Goal: Task Accomplishment & Management: Use online tool/utility

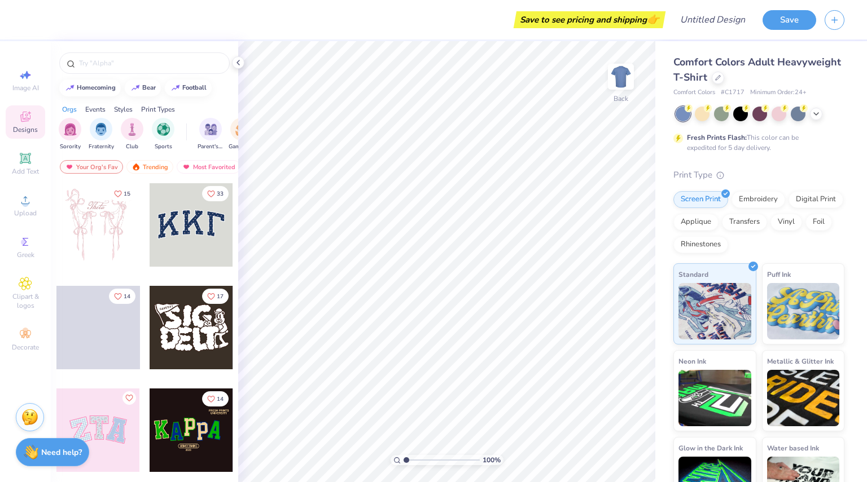
click at [143, 58] on input "text" at bounding box center [150, 63] width 144 height 11
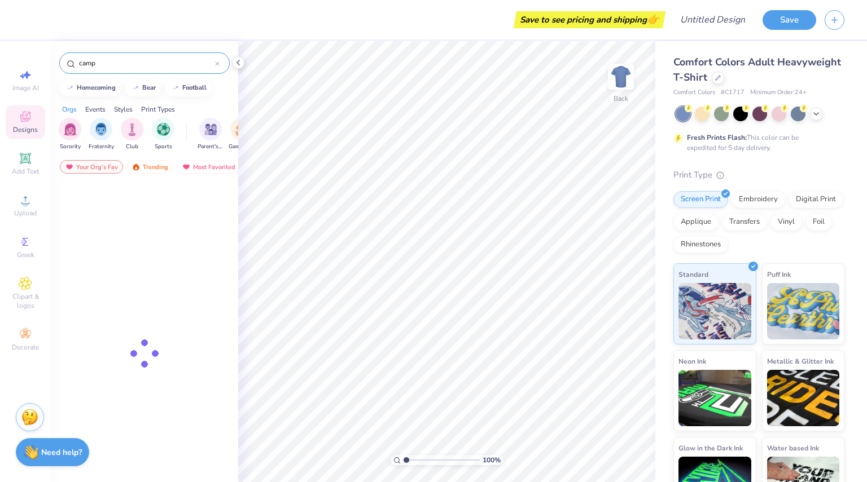
type input "camp"
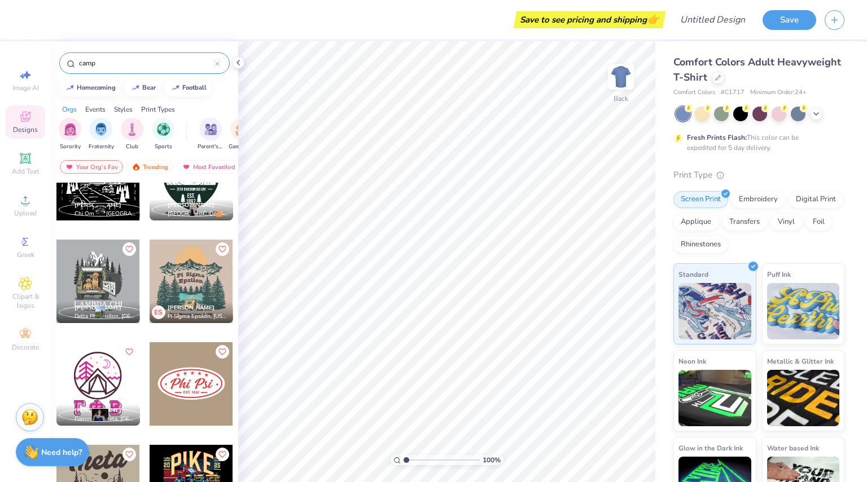
scroll to position [354, 0]
click at [192, 282] on div at bounding box center [192, 282] width 84 height 84
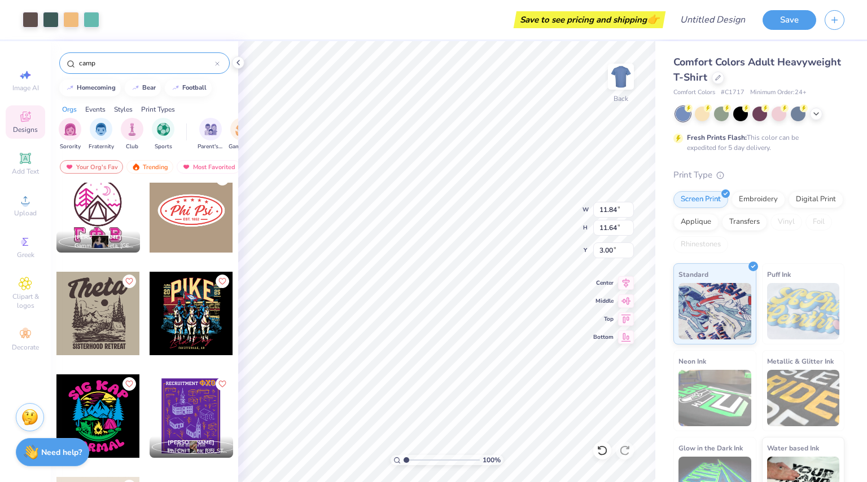
scroll to position [630, 0]
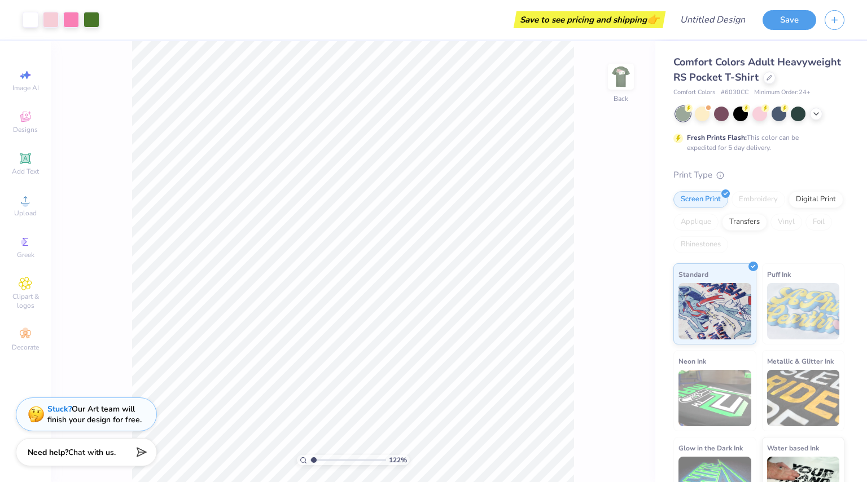
click at [620, 80] on img at bounding box center [620, 76] width 23 height 23
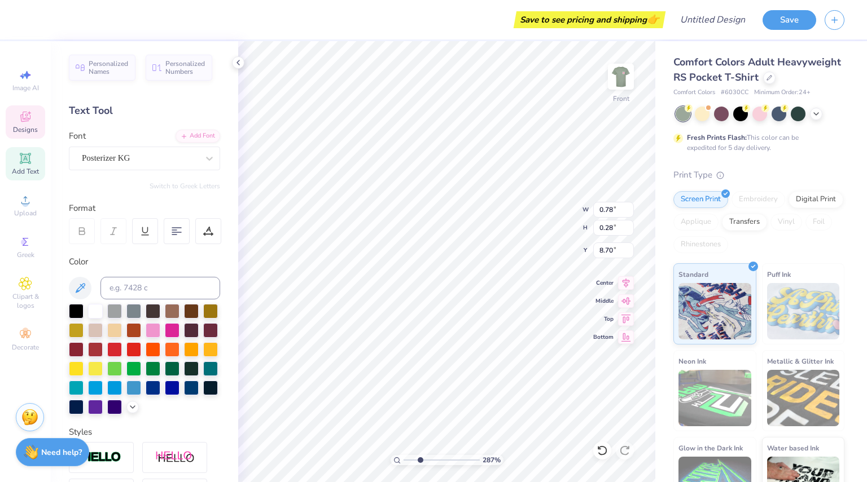
scroll to position [9, 1]
click at [603, 456] on div at bounding box center [602, 451] width 18 height 18
click at [24, 122] on icon at bounding box center [26, 117] width 14 height 14
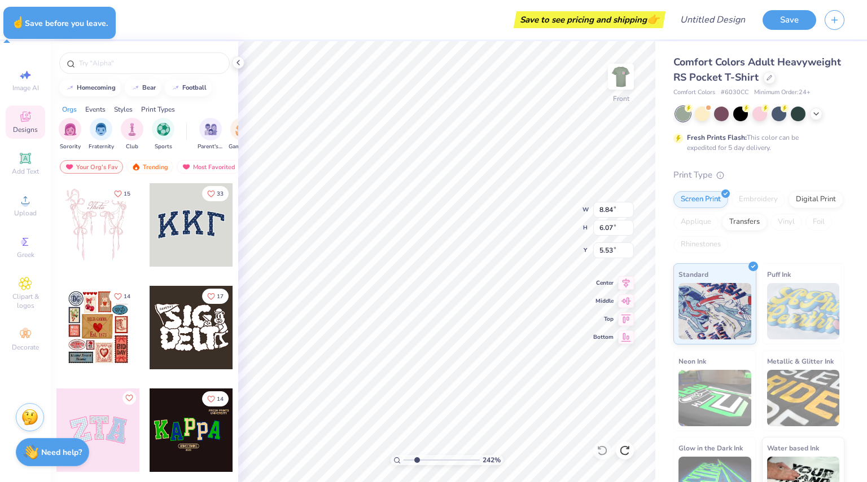
type input "2.42376784287407"
